Goal: Information Seeking & Learning: Check status

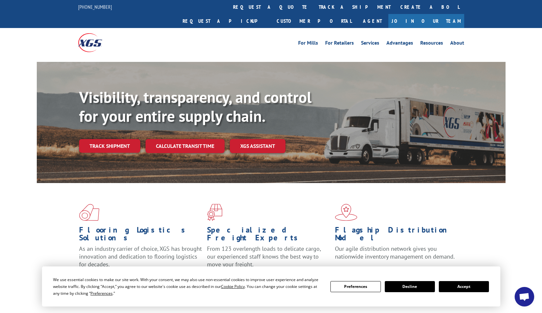
scroll to position [343, 0]
click at [314, 6] on link "track a shipment" at bounding box center [355, 7] width 82 height 14
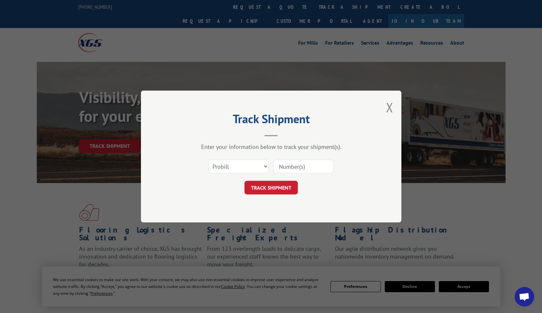
click at [295, 168] on input at bounding box center [303, 166] width 60 height 14
type input "17501850"
drag, startPoint x: 273, startPoint y: 102, endPoint x: 278, endPoint y: 116, distance: 14.5
click at [273, 102] on div "Track Shipment Enter your information below to track your shipment(s). Select c…" at bounding box center [271, 156] width 260 height 132
click at [277, 193] on button "TRACK SHIPMENT" at bounding box center [270, 188] width 53 height 14
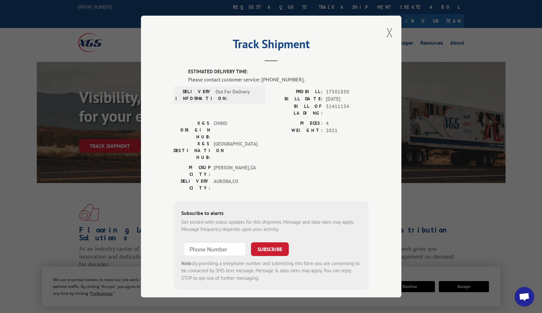
click at [390, 33] on button "Close modal" at bounding box center [389, 32] width 7 height 17
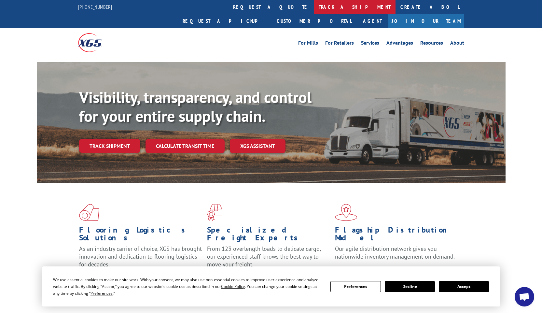
click at [314, 7] on link "track a shipment" at bounding box center [355, 7] width 82 height 14
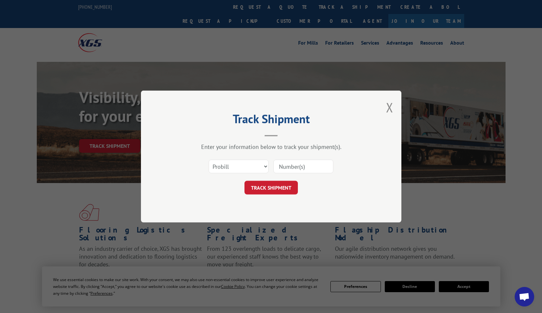
click at [297, 167] on input at bounding box center [303, 166] width 60 height 14
type input "17501850"
click at [291, 104] on div "Track Shipment Enter your information below to track your shipment(s). Select c…" at bounding box center [271, 156] width 260 height 132
drag, startPoint x: 258, startPoint y: 190, endPoint x: 256, endPoint y: 183, distance: 7.8
click at [258, 190] on button "TRACK SHIPMENT" at bounding box center [270, 188] width 53 height 14
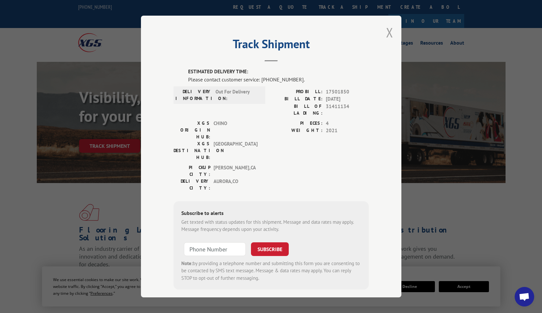
click at [392, 31] on button "Close modal" at bounding box center [389, 32] width 7 height 17
